Goal: Find specific page/section: Find specific page/section

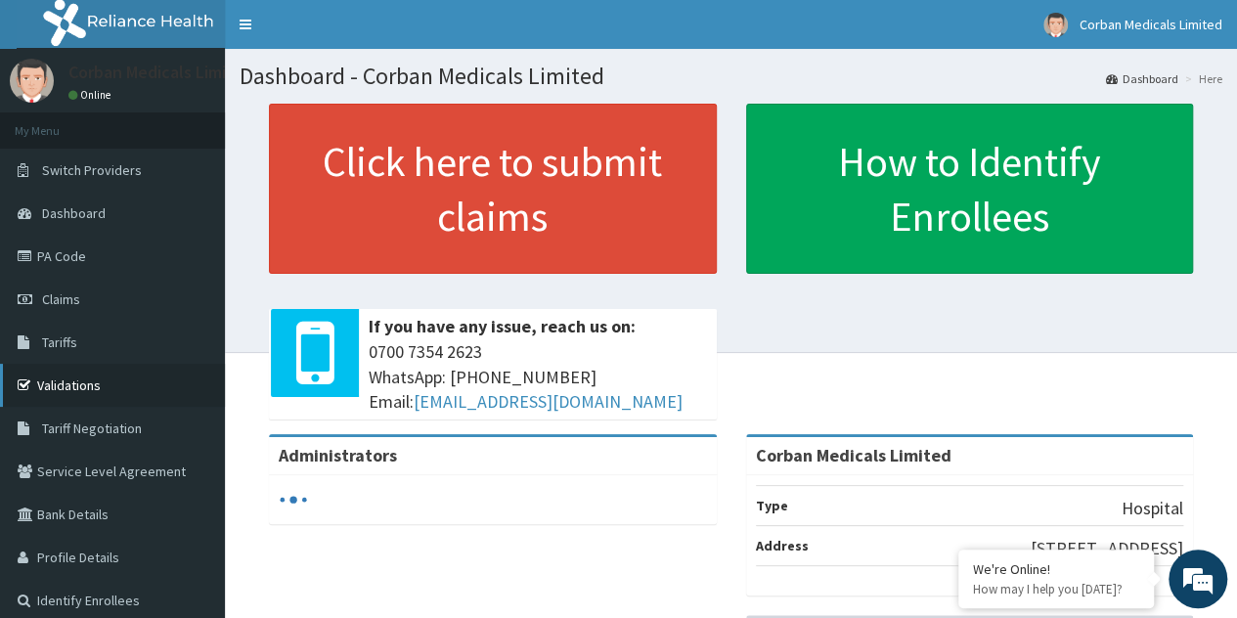
click at [59, 380] on link "Validations" at bounding box center [112, 385] width 225 height 43
click at [52, 385] on link "Validations" at bounding box center [112, 385] width 225 height 43
